Goal: Task Accomplishment & Management: Use online tool/utility

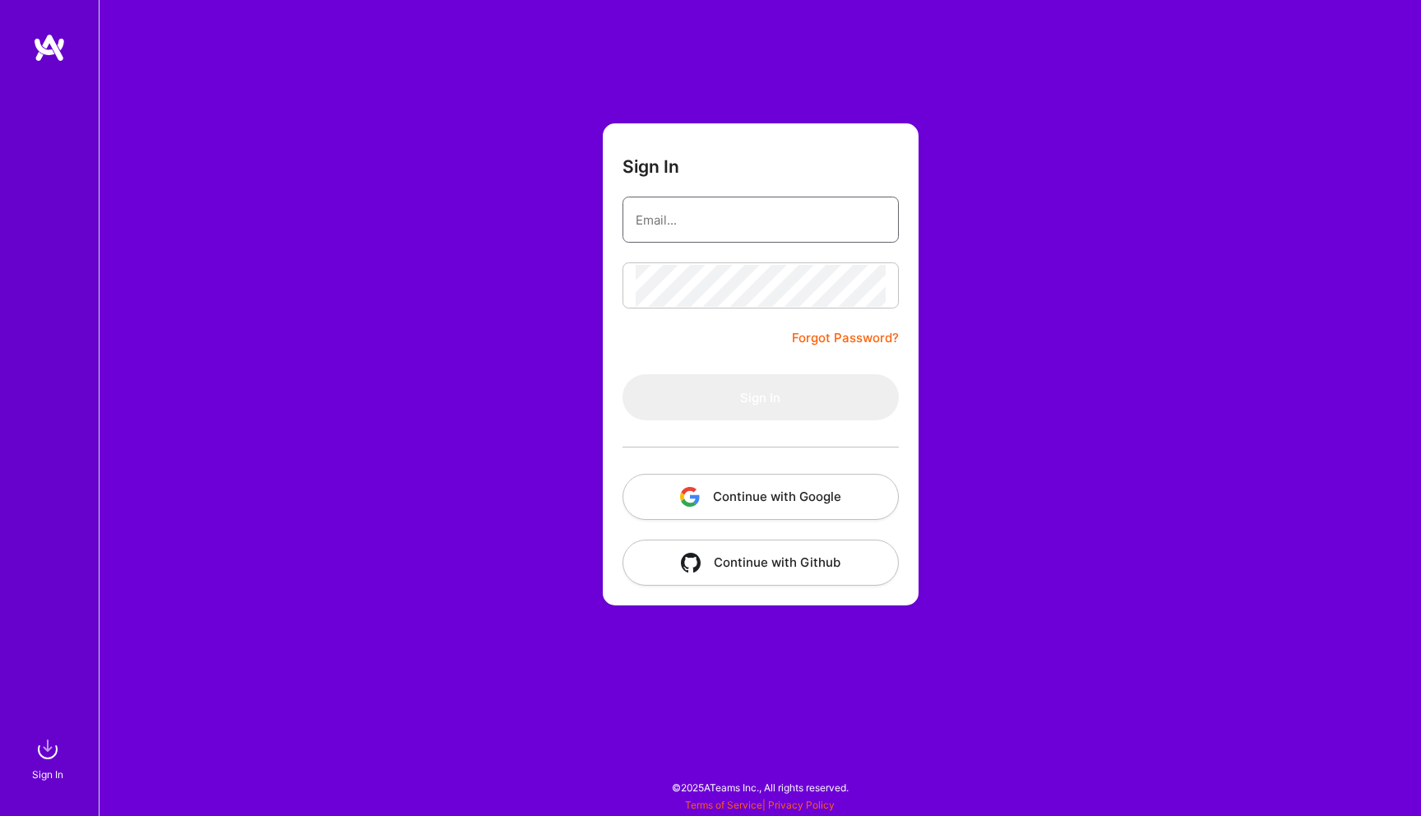
type input "[EMAIL_ADDRESS][DOMAIN_NAME]"
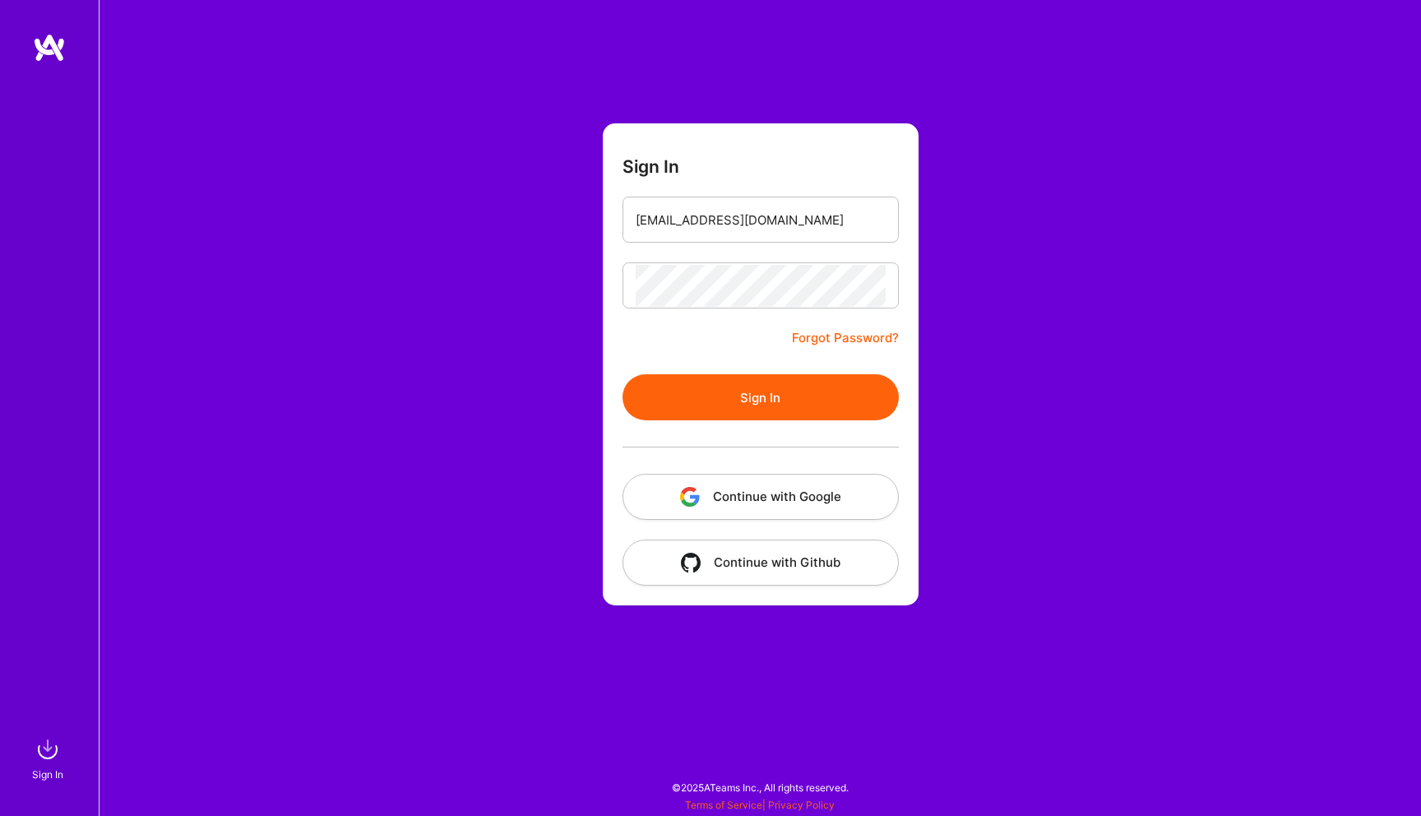
click at [752, 396] on button "Sign In" at bounding box center [761, 397] width 276 height 46
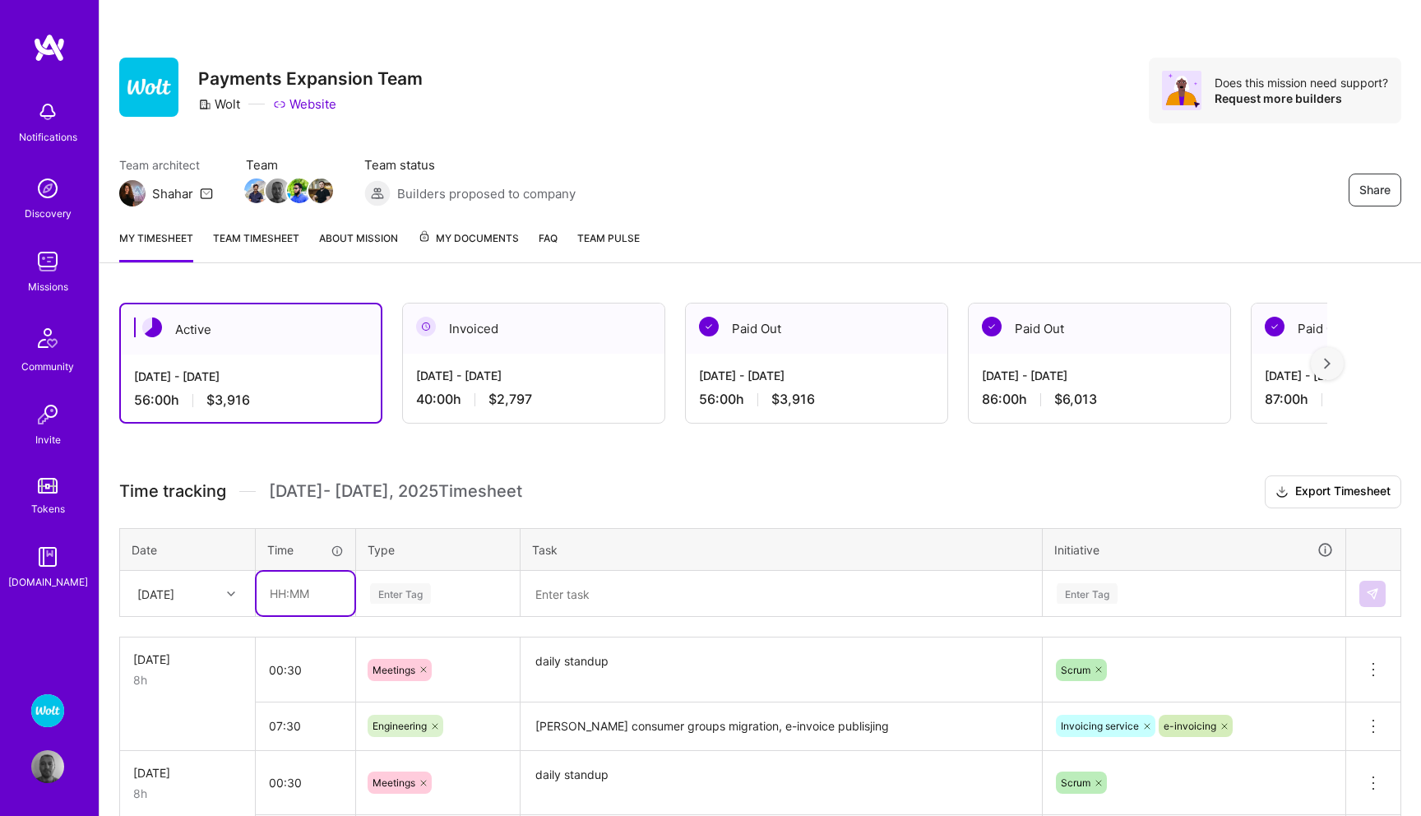
click at [277, 591] on input "text" at bounding box center [306, 594] width 98 height 44
type input "00:30"
click at [381, 592] on div "Enter Tag" at bounding box center [438, 594] width 162 height 43
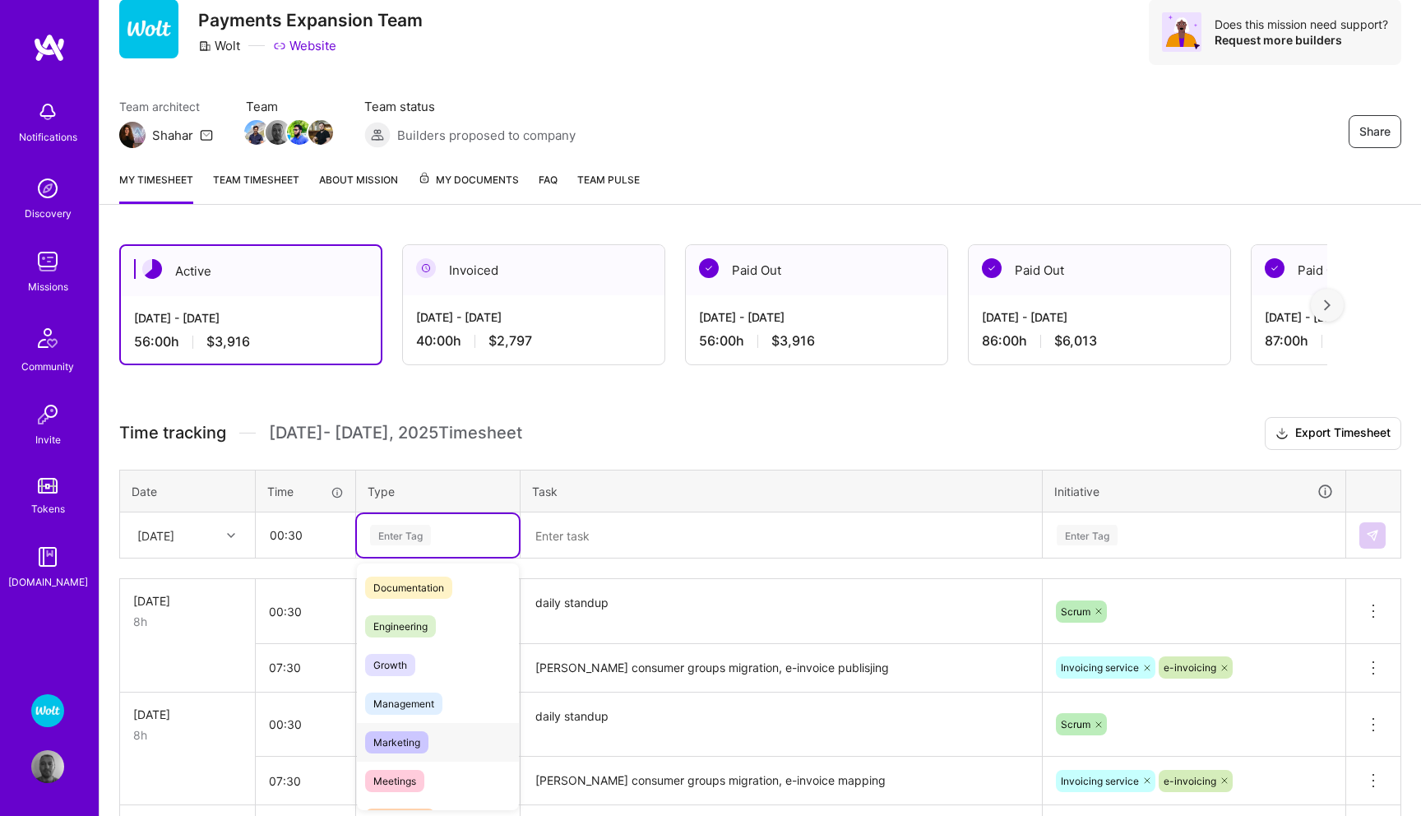
scroll to position [90, 0]
click at [406, 763] on span "Meetings" at bounding box center [394, 770] width 59 height 22
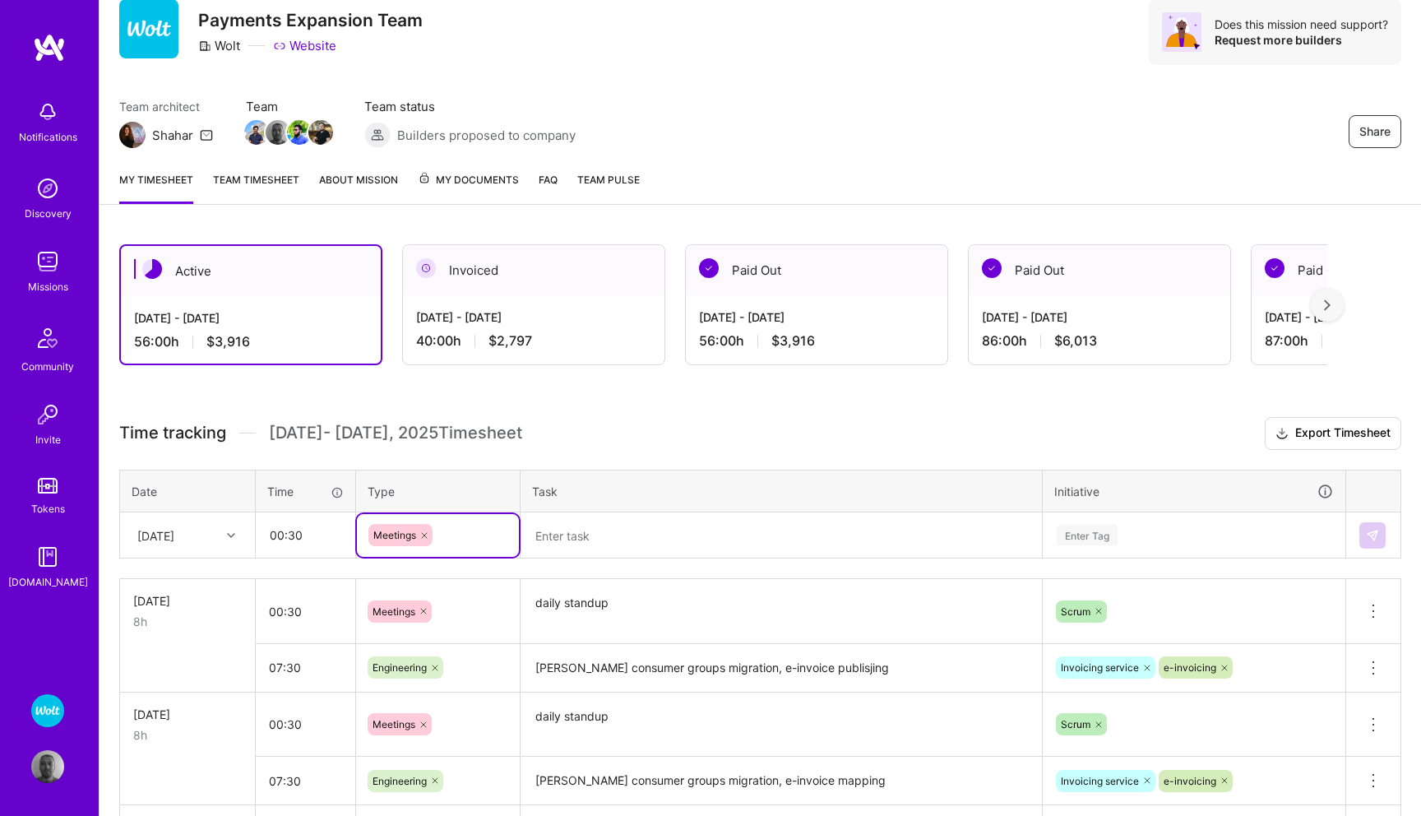
click at [588, 545] on textarea at bounding box center [781, 535] width 518 height 43
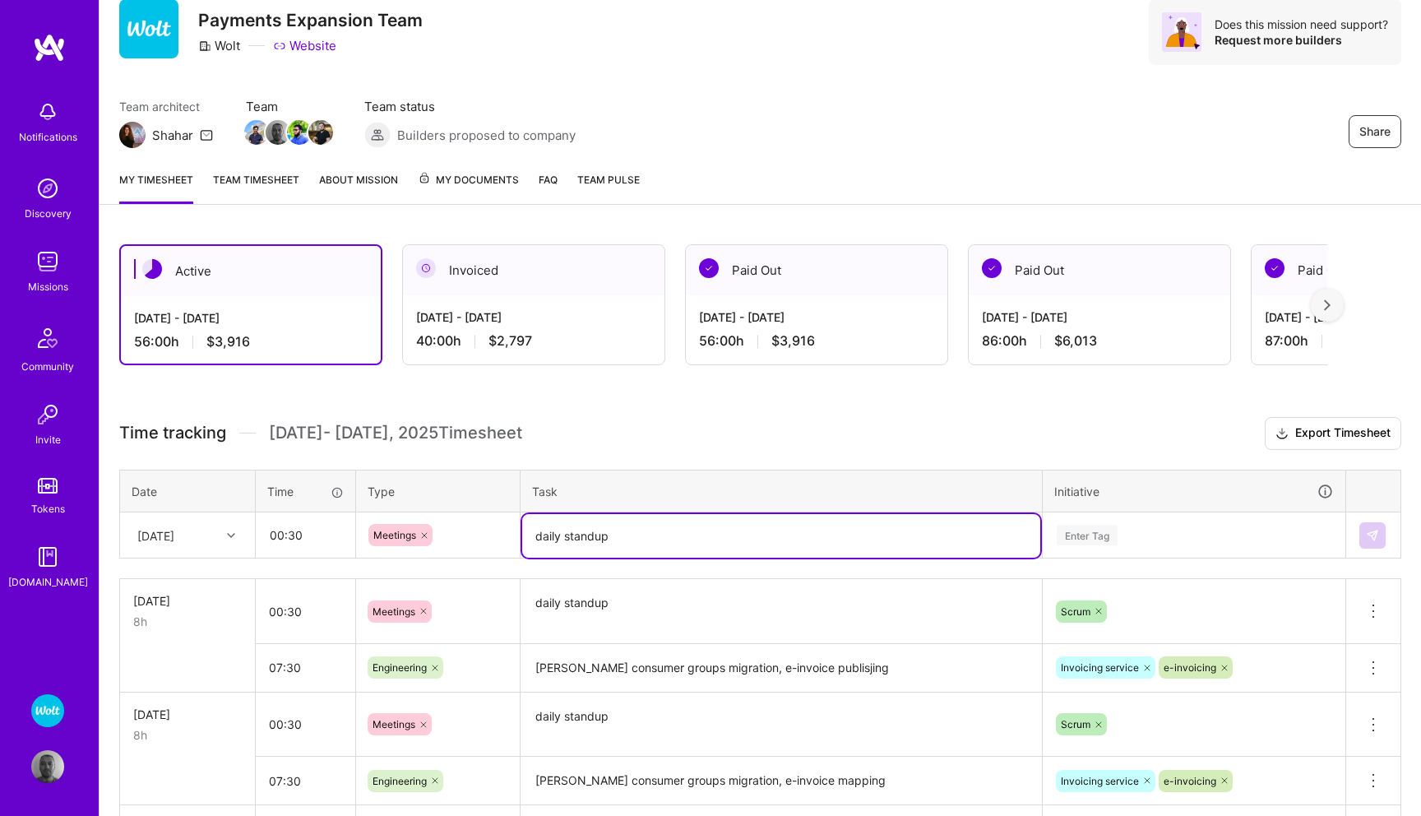
type textarea "daily standup"
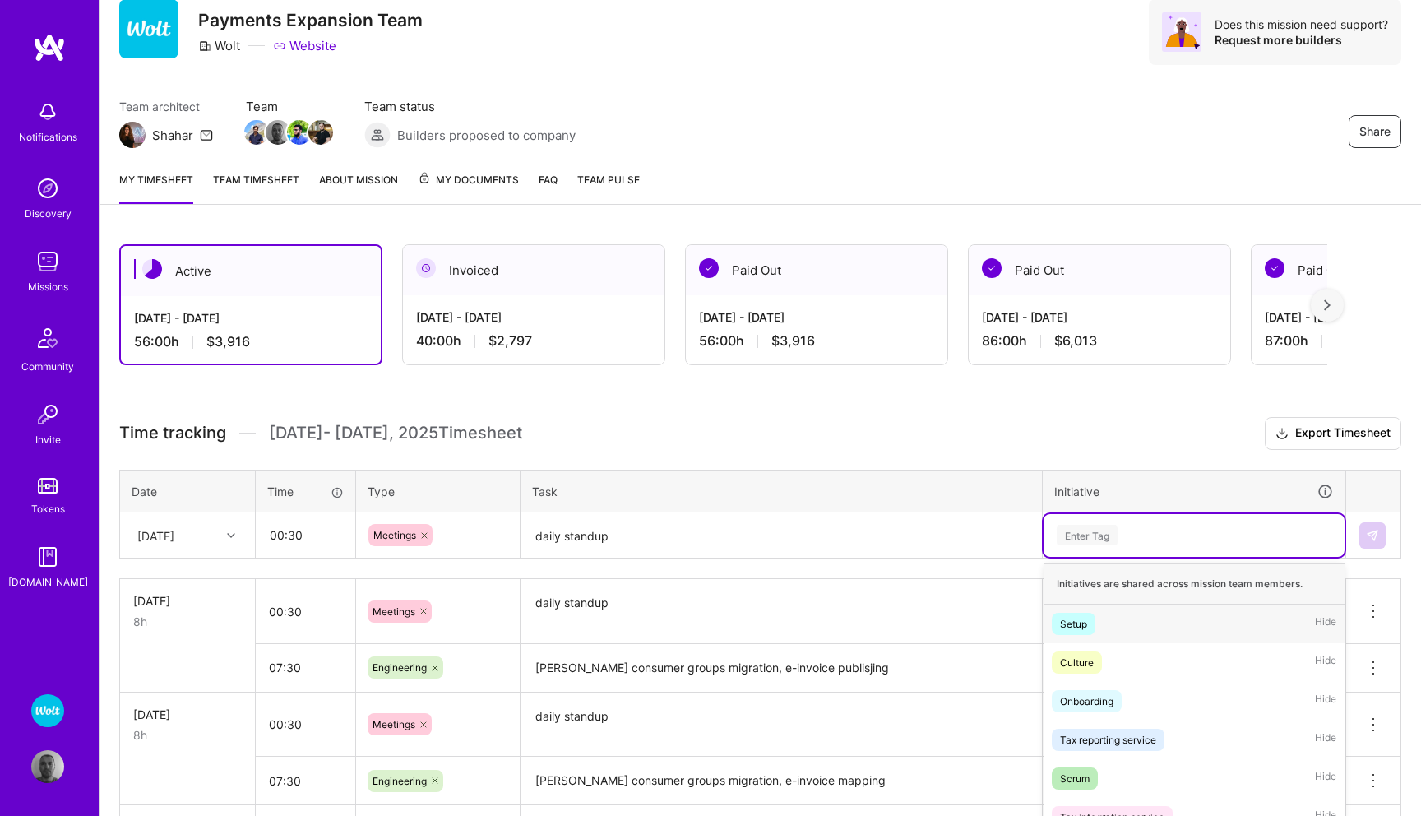
scroll to position [149, 0]
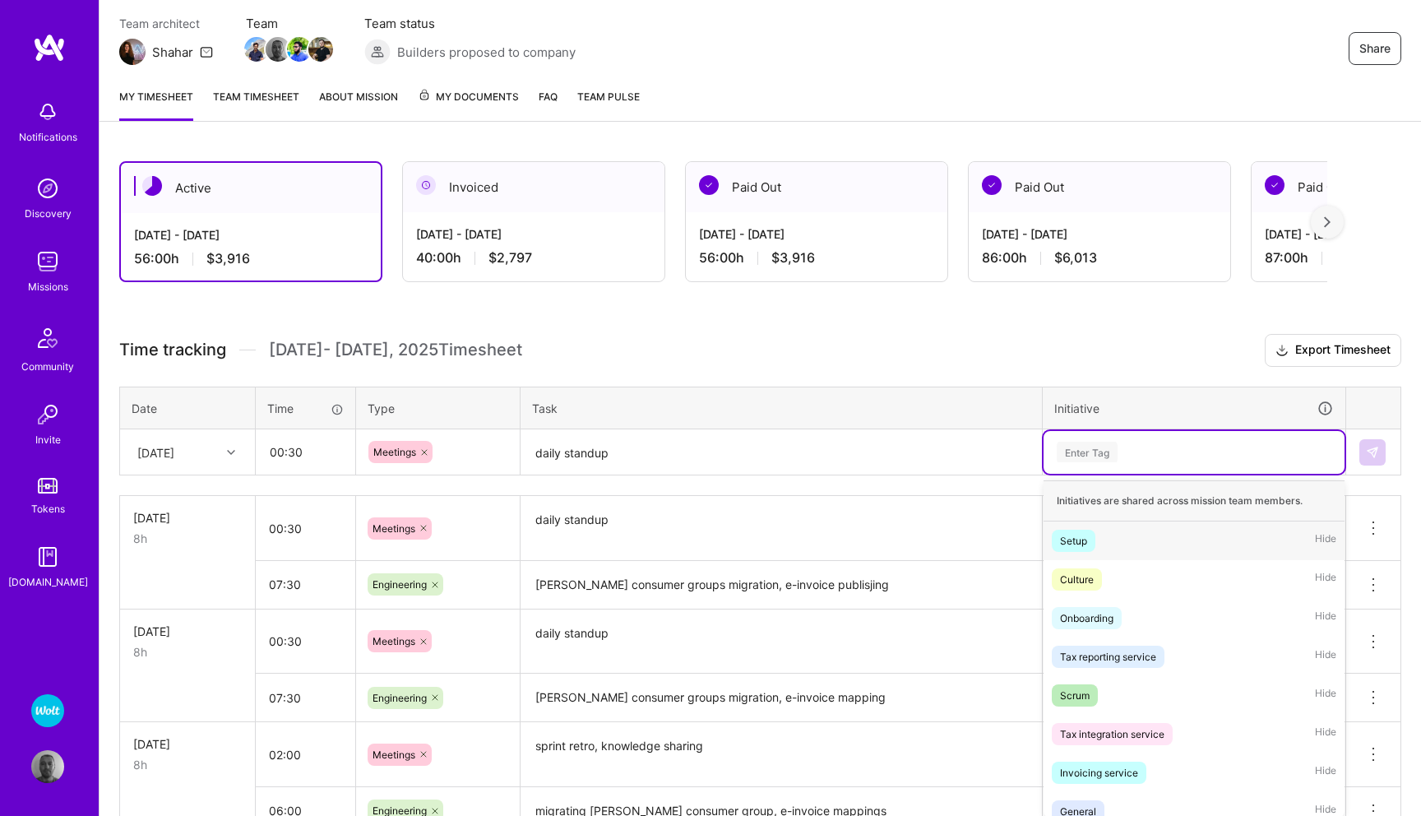
click at [1092, 474] on div "option Setup focused, 1 of 51. 51 results available. Use Up and Down to choose …" at bounding box center [1194, 452] width 301 height 43
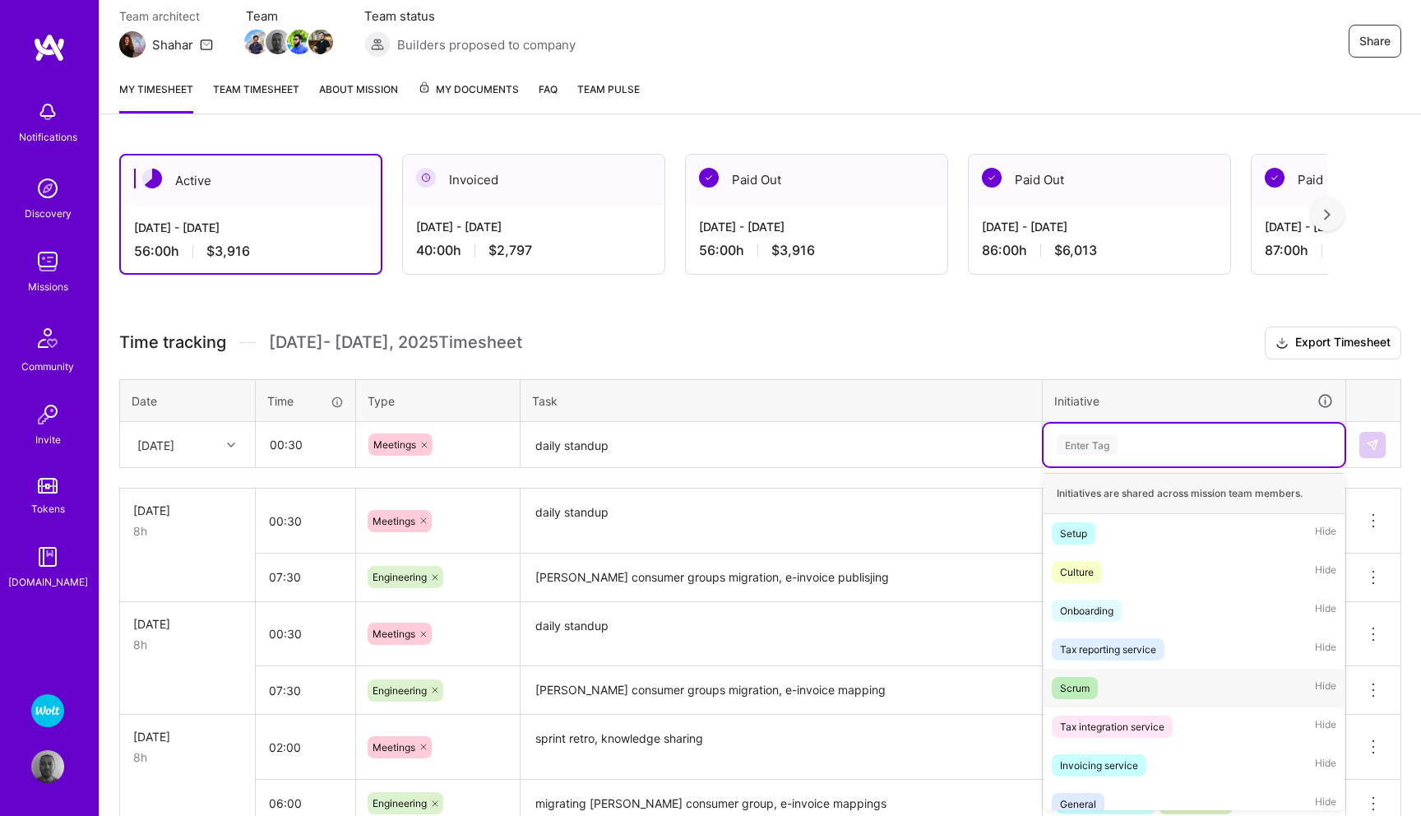
click at [1088, 677] on span "Scrum" at bounding box center [1075, 688] width 46 height 22
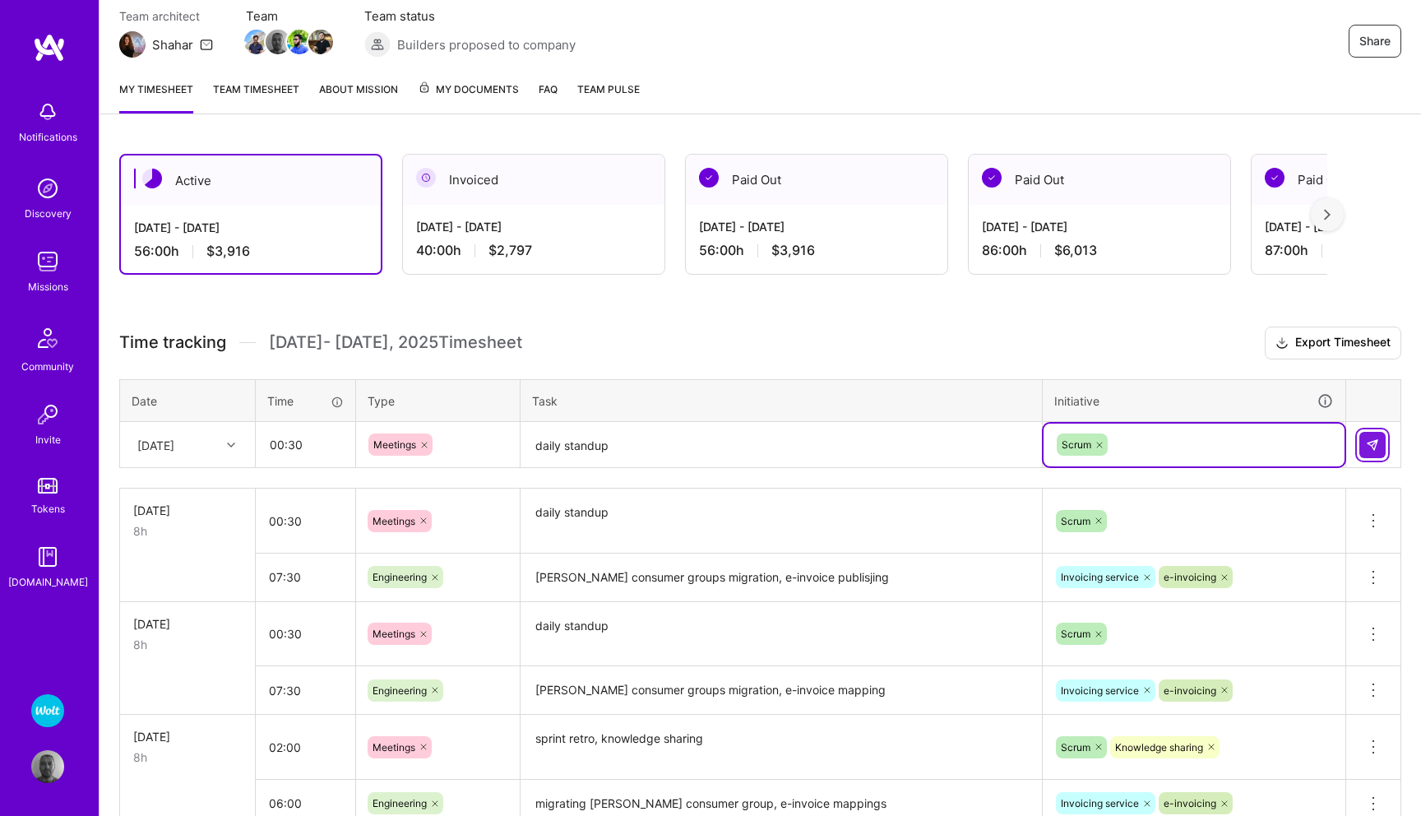
click at [1379, 447] on img at bounding box center [1372, 444] width 13 height 13
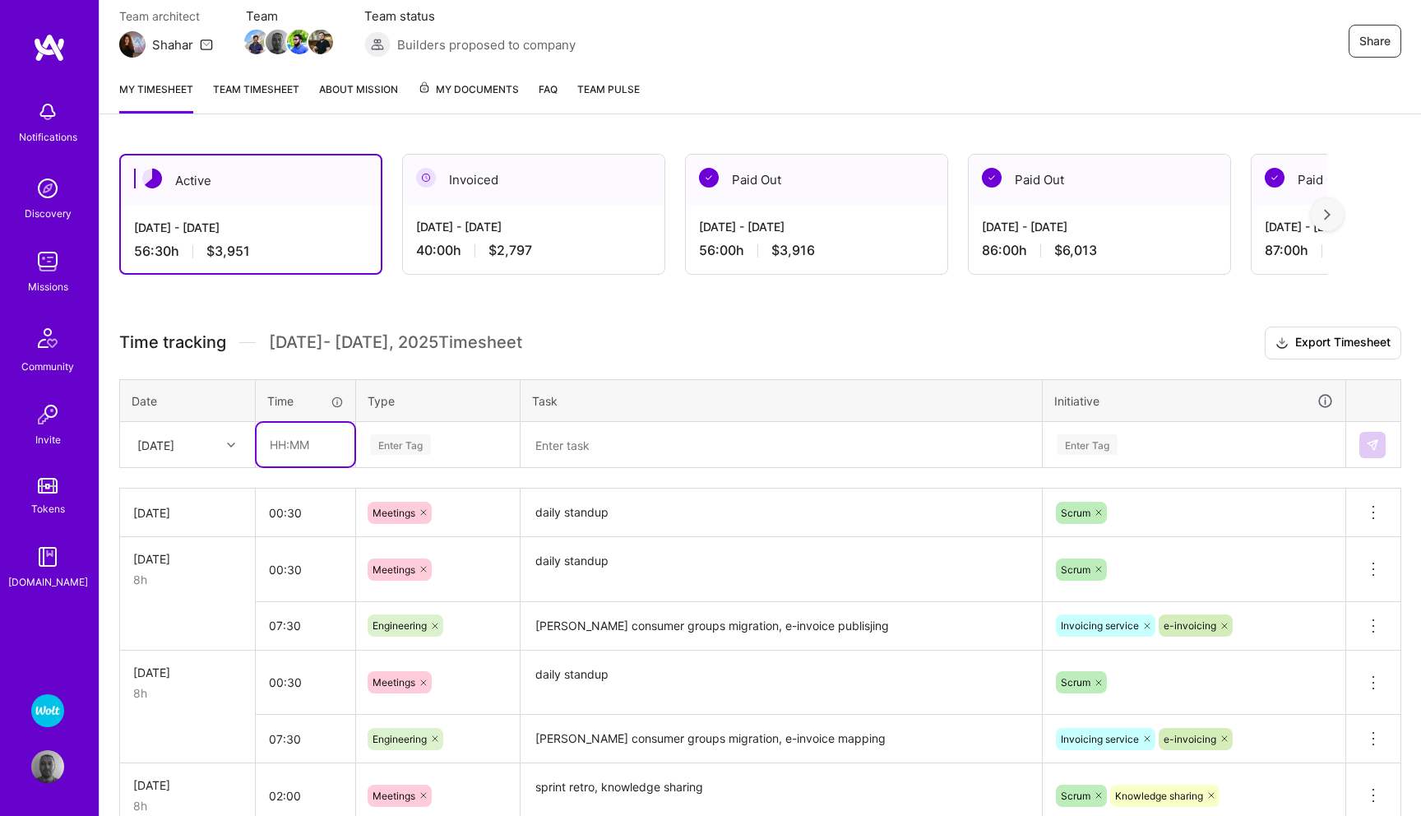
click at [295, 445] on input "text" at bounding box center [306, 445] width 98 height 44
type input "07:30"
click at [416, 450] on div "Enter Tag" at bounding box center [400, 445] width 61 height 26
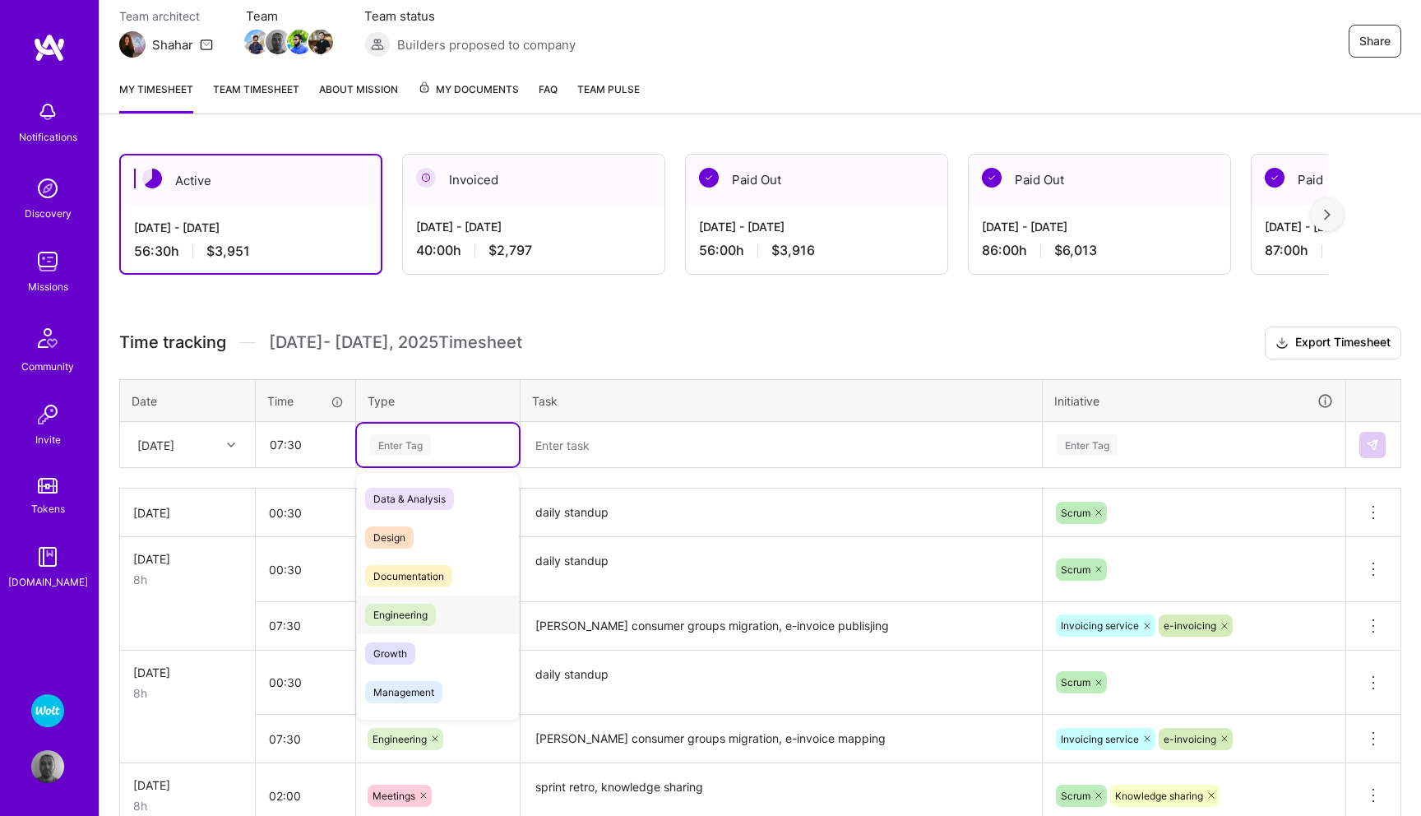
click at [418, 609] on span "Engineering" at bounding box center [400, 615] width 71 height 22
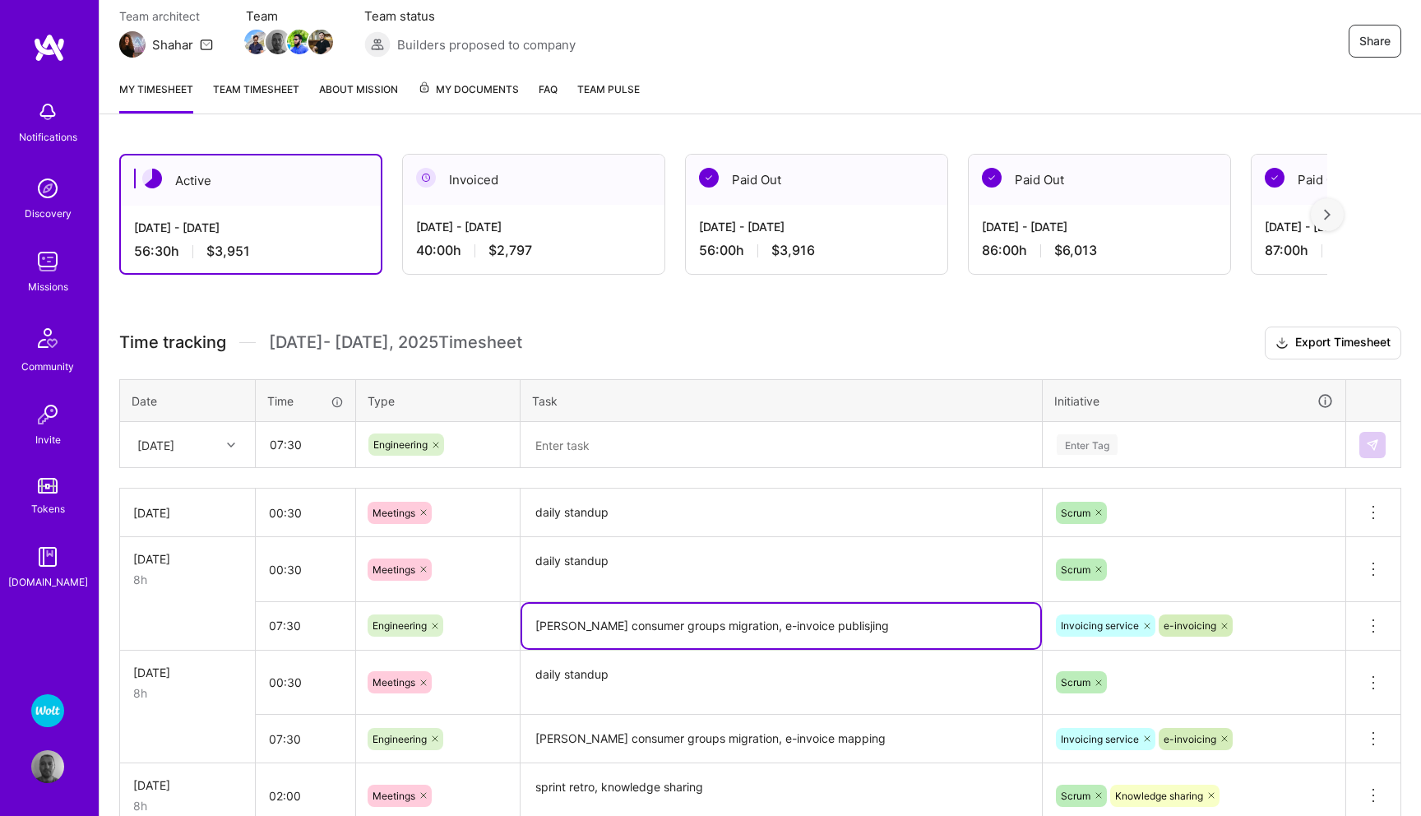
drag, startPoint x: 532, startPoint y: 626, endPoint x: 842, endPoint y: 623, distance: 309.3
click at [842, 623] on textarea "[PERSON_NAME] consumer groups migration, e-invoice publisjing" at bounding box center [781, 626] width 518 height 44
click at [714, 458] on textarea at bounding box center [781, 446] width 518 height 44
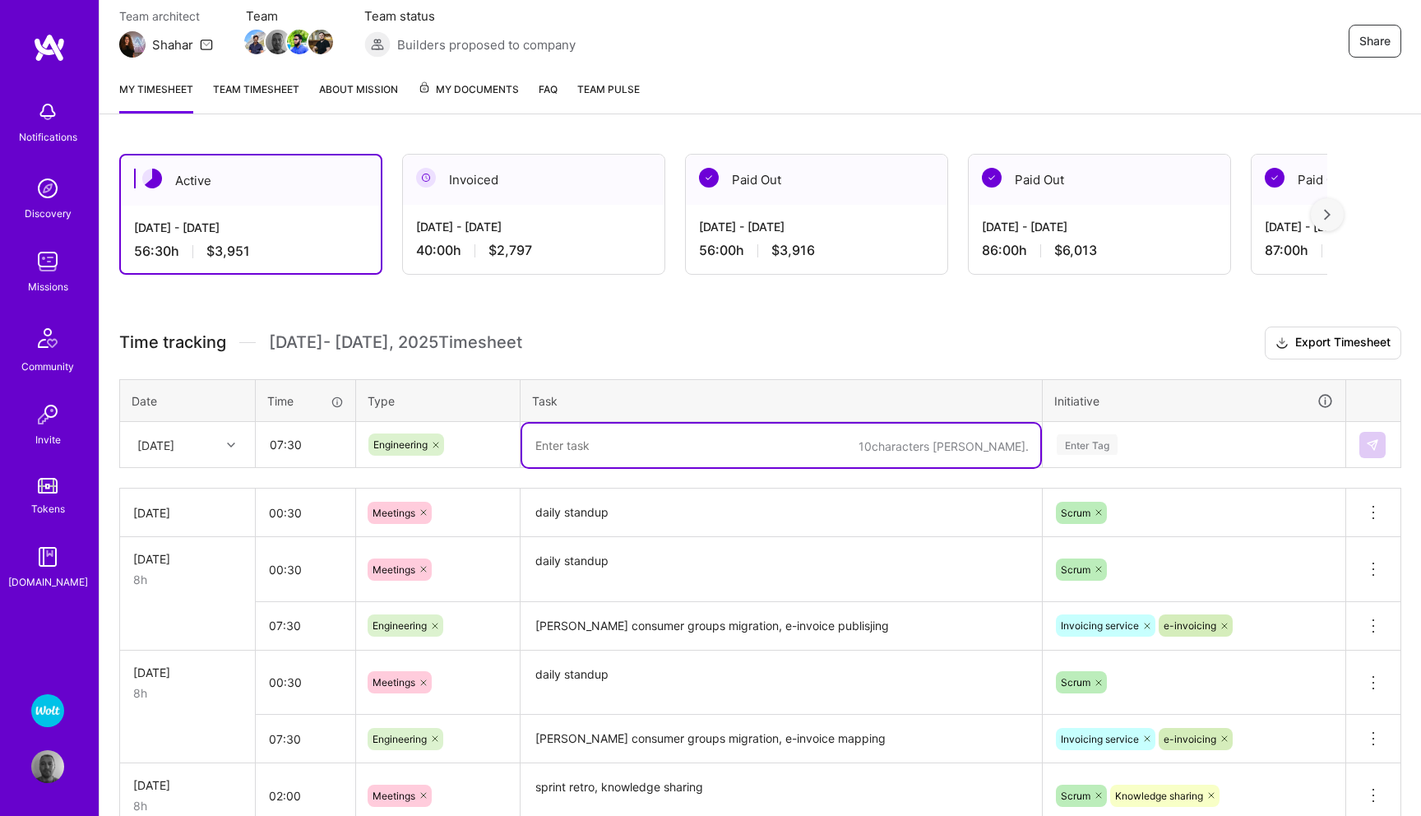
paste textarea "[PERSON_NAME] consumer groups migration, e-invoice publisjing"
type textarea "[PERSON_NAME] consumer groups migration, e-invoice publishing"
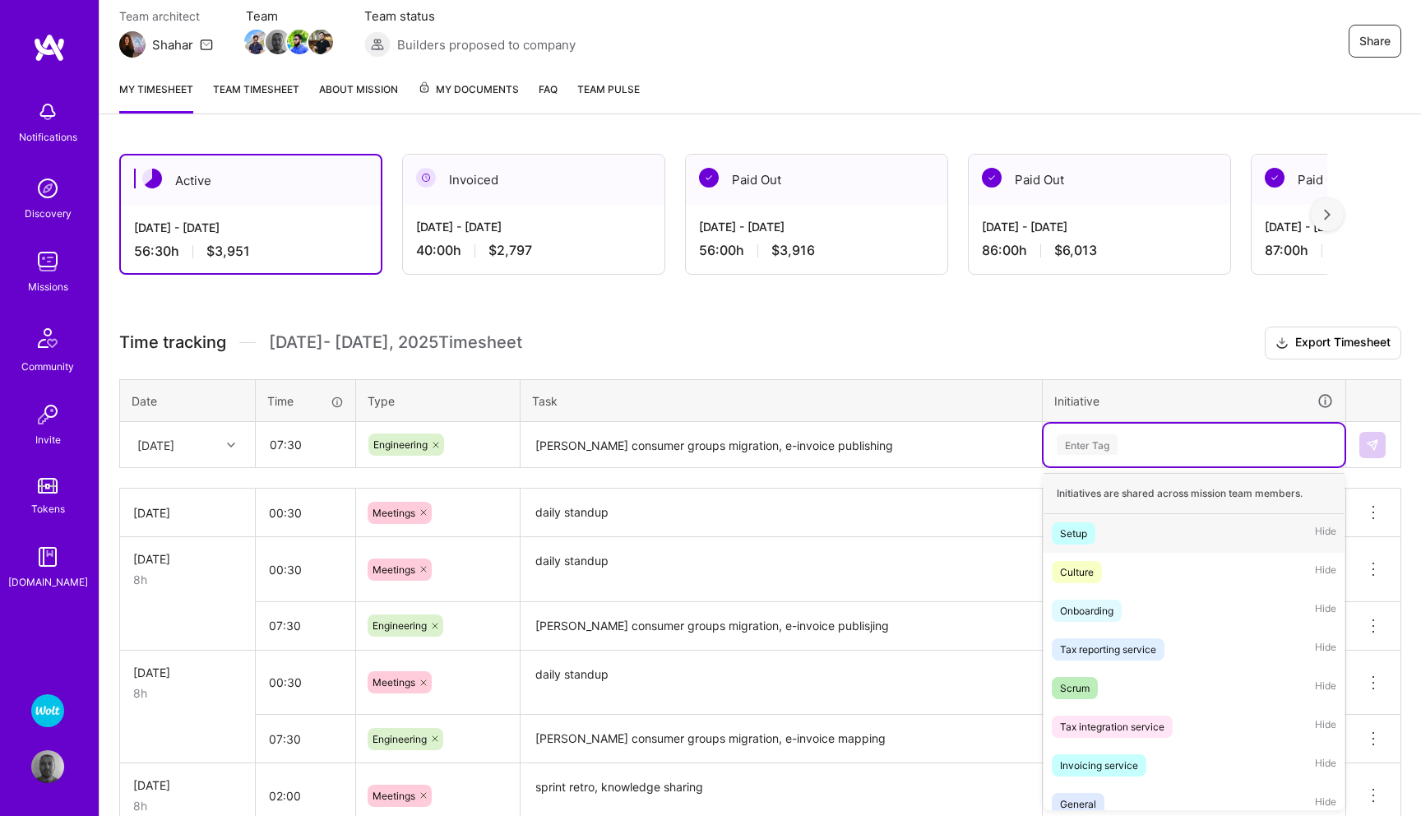
click at [1112, 448] on div "Enter Tag" at bounding box center [1087, 445] width 61 height 26
click at [1104, 769] on div "Invoicing service" at bounding box center [1099, 765] width 78 height 17
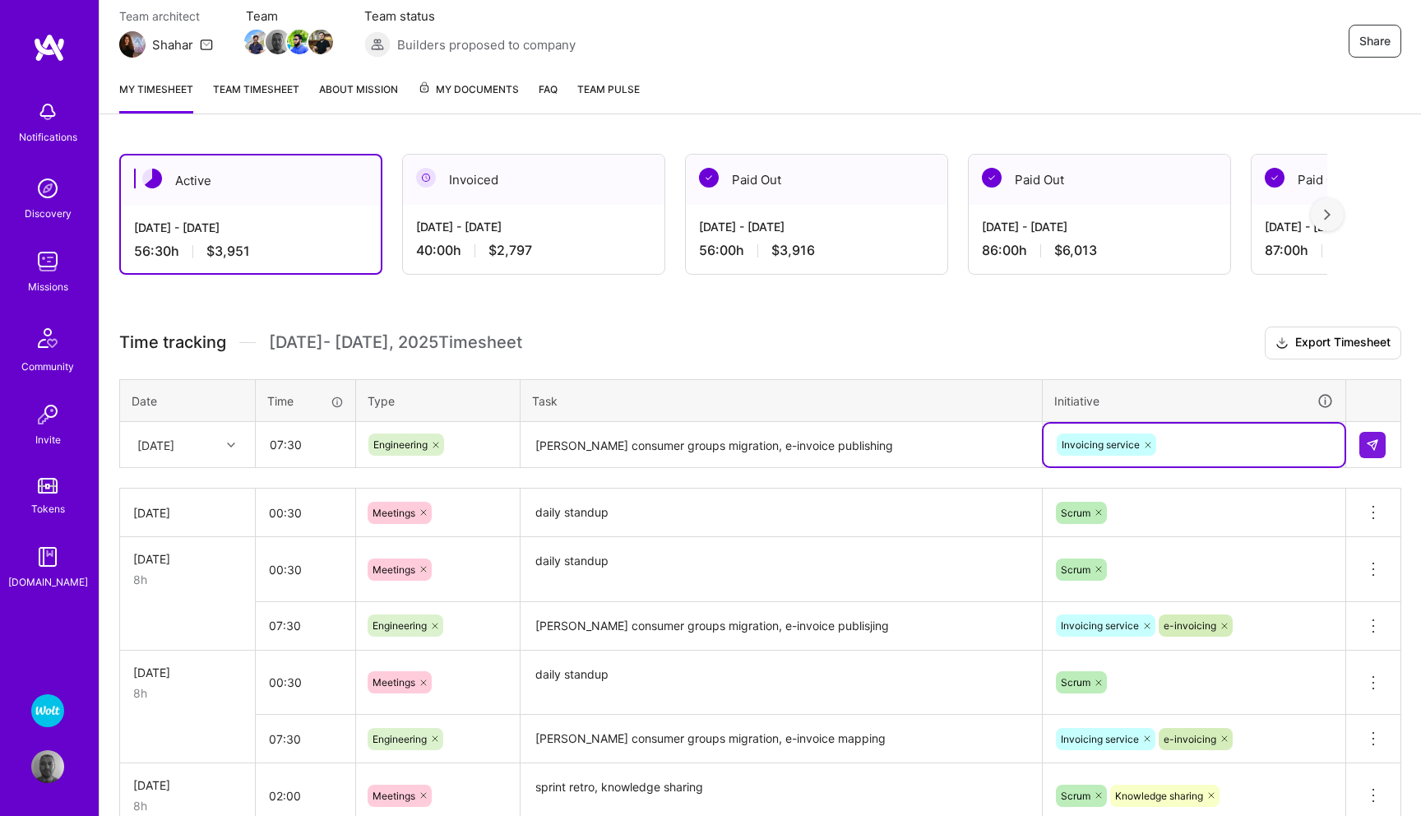
click at [1172, 428] on div "Invoicing service" at bounding box center [1194, 445] width 301 height 43
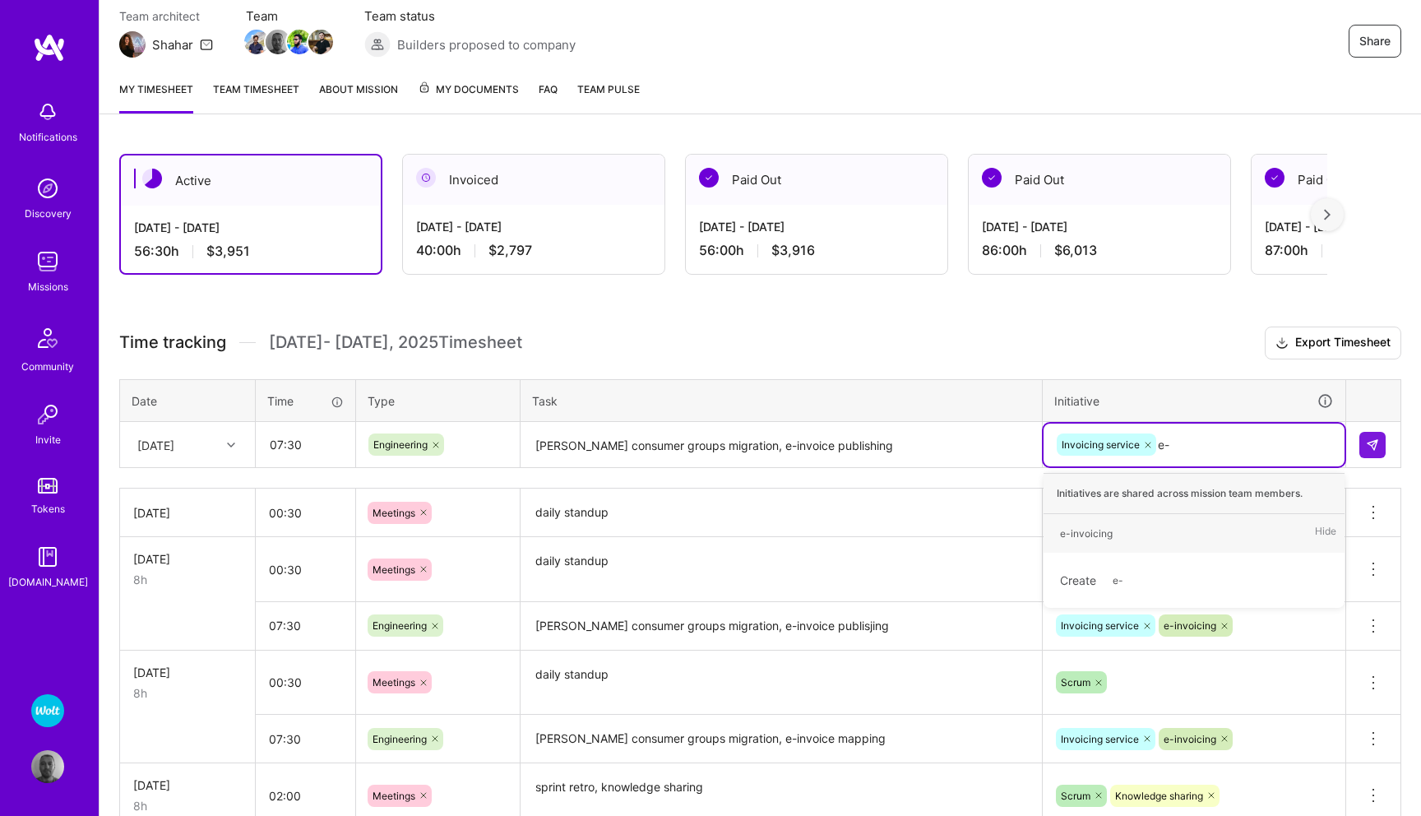
type input "e-i"
click at [1105, 542] on span "e-invoicing" at bounding box center [1086, 533] width 69 height 22
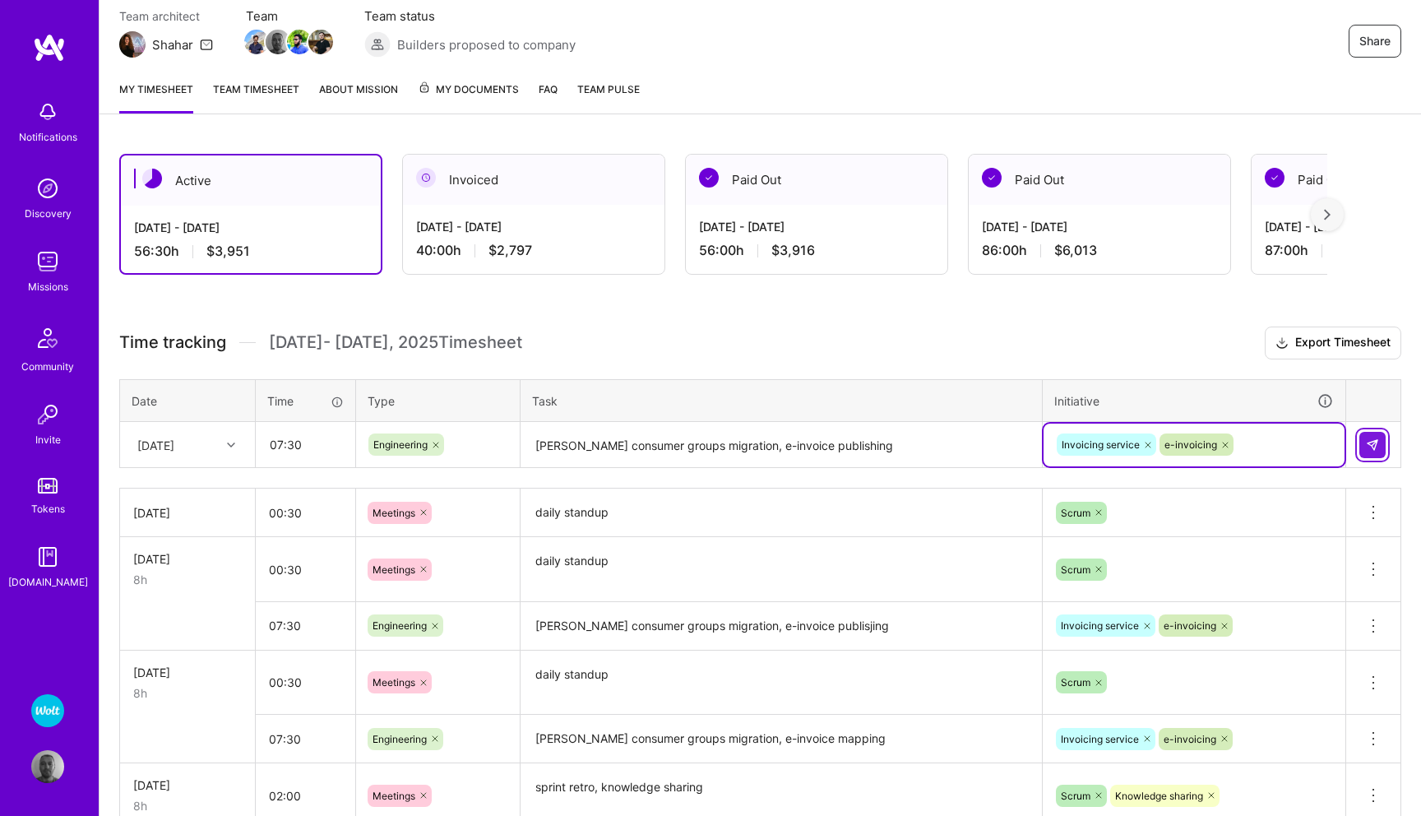
click at [1367, 447] on img at bounding box center [1372, 444] width 13 height 13
